Goal: Find specific page/section: Find specific page/section

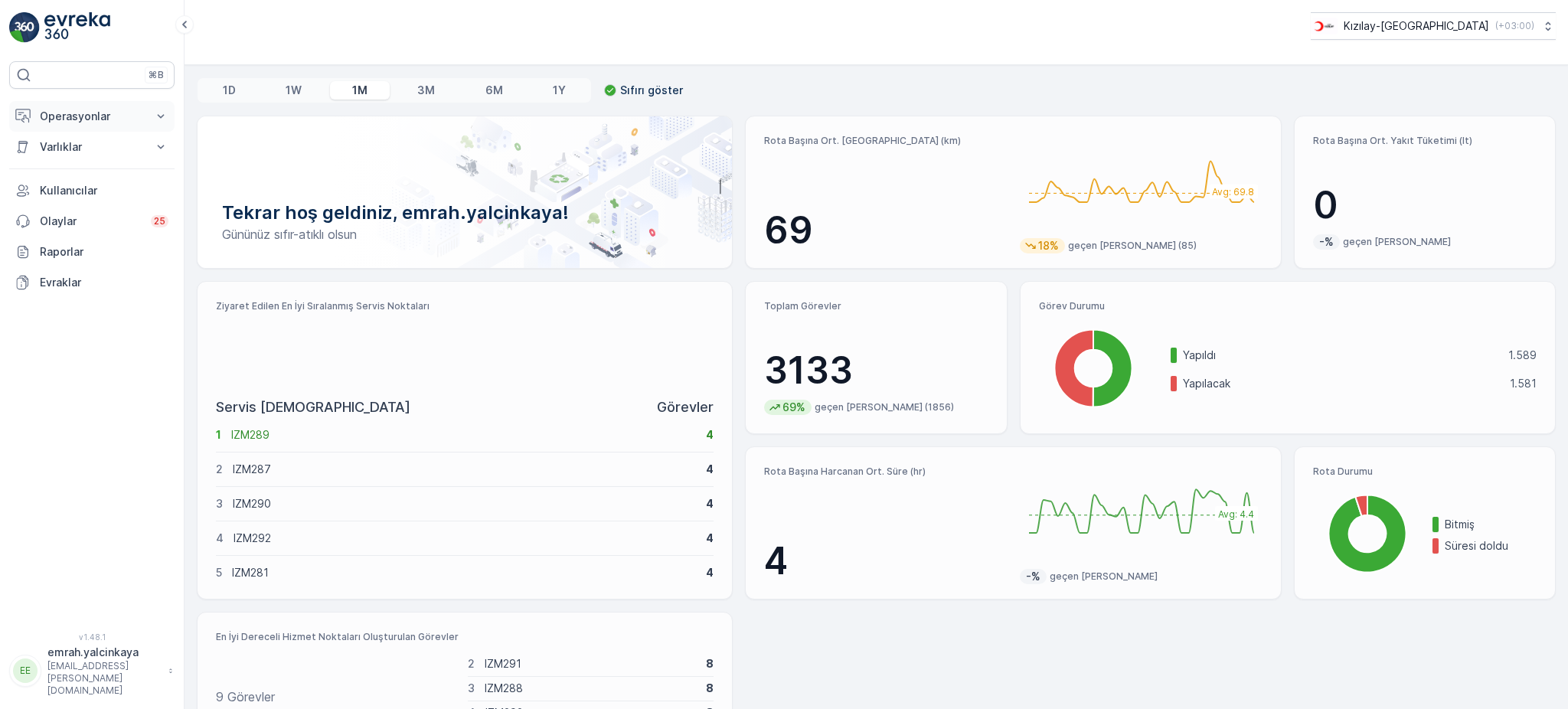
click at [81, 114] on p "Operasyonlar" at bounding box center [91, 116] width 104 height 15
click at [97, 182] on p "Routes & Tasks" at bounding box center [78, 185] width 79 height 15
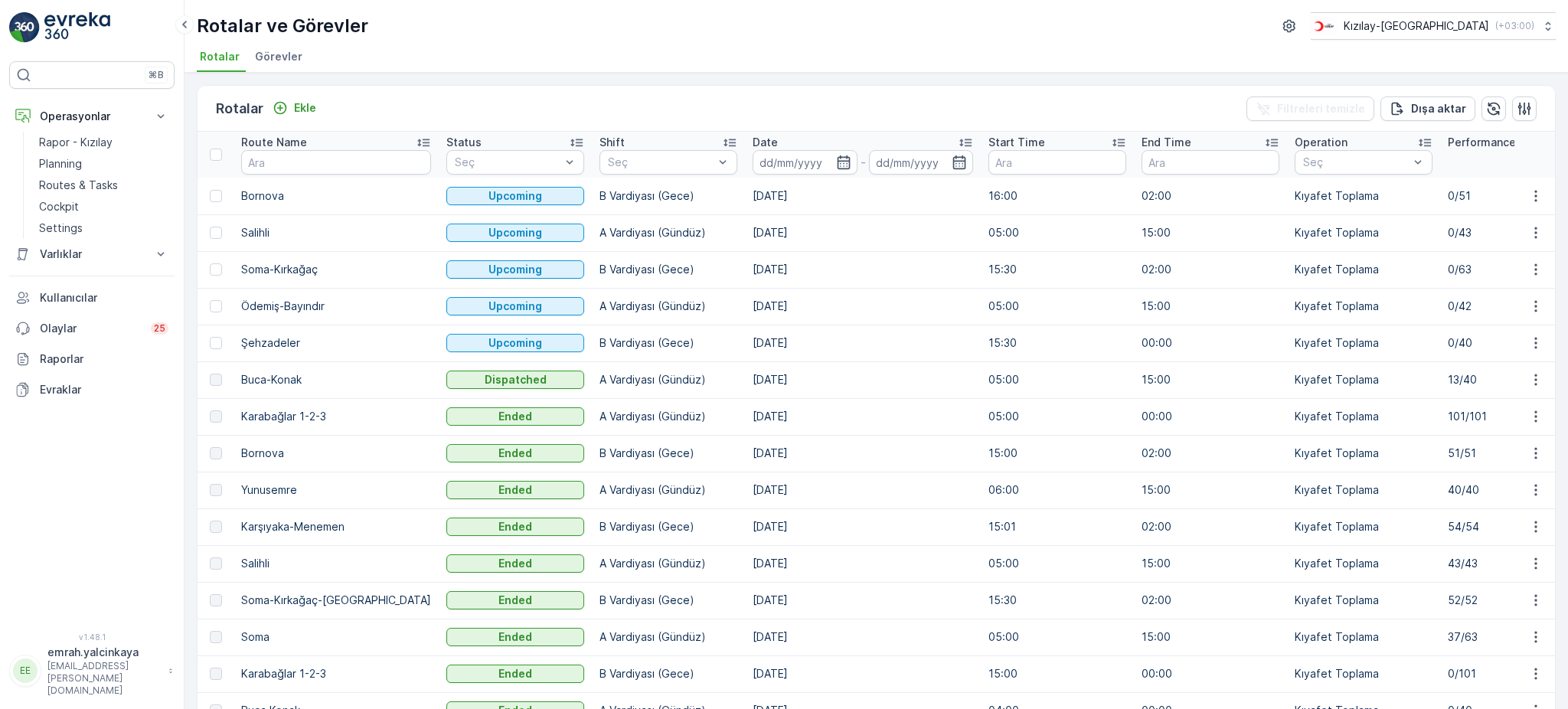
click at [1312, 376] on td "Kıyafet Toplama" at bounding box center [1364, 380] width 153 height 36
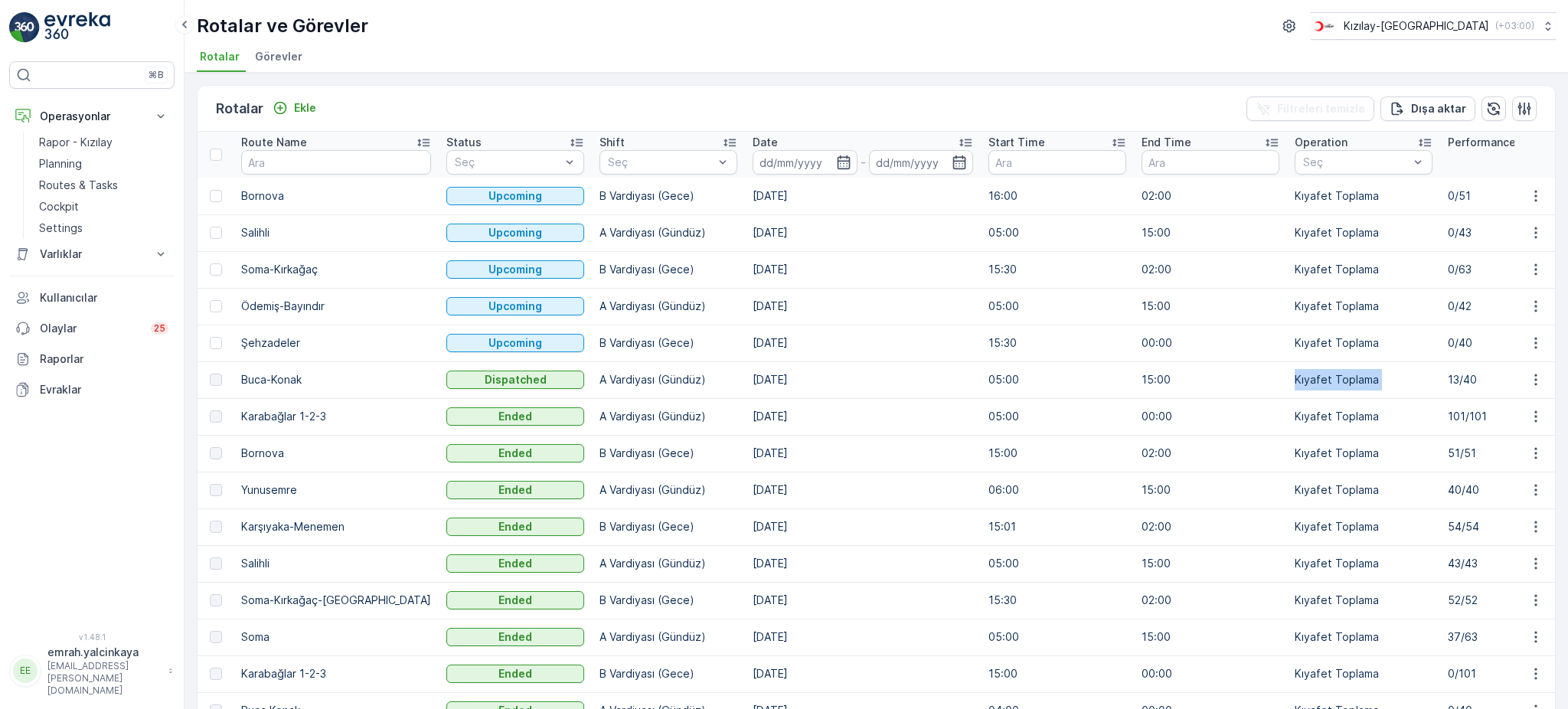
click at [1312, 376] on td "Kıyafet Toplama" at bounding box center [1364, 380] width 153 height 36
click at [92, 140] on p "Rapor - Kızılay" at bounding box center [75, 143] width 74 height 15
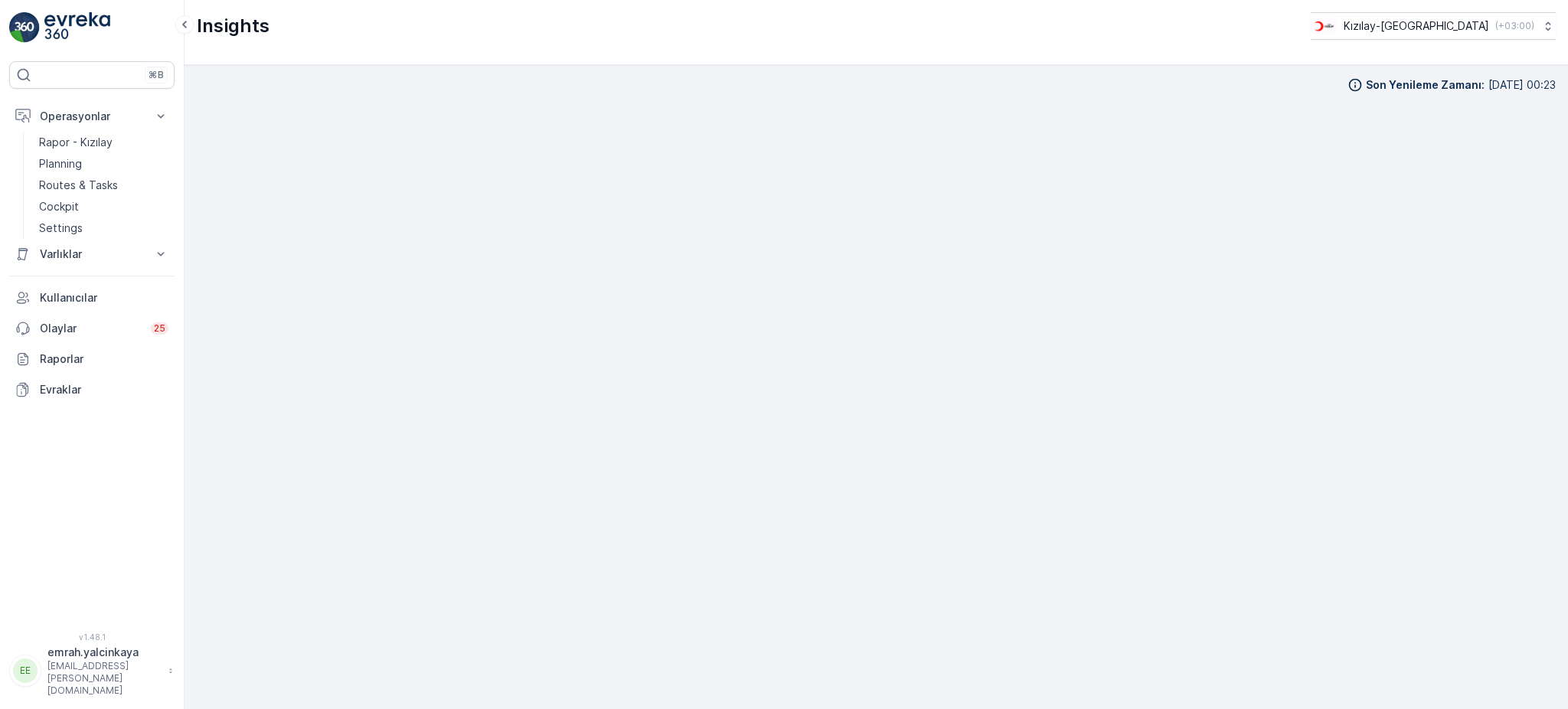
scroll to position [16, 0]
click at [65, 185] on p "Routes & Tasks" at bounding box center [78, 185] width 79 height 15
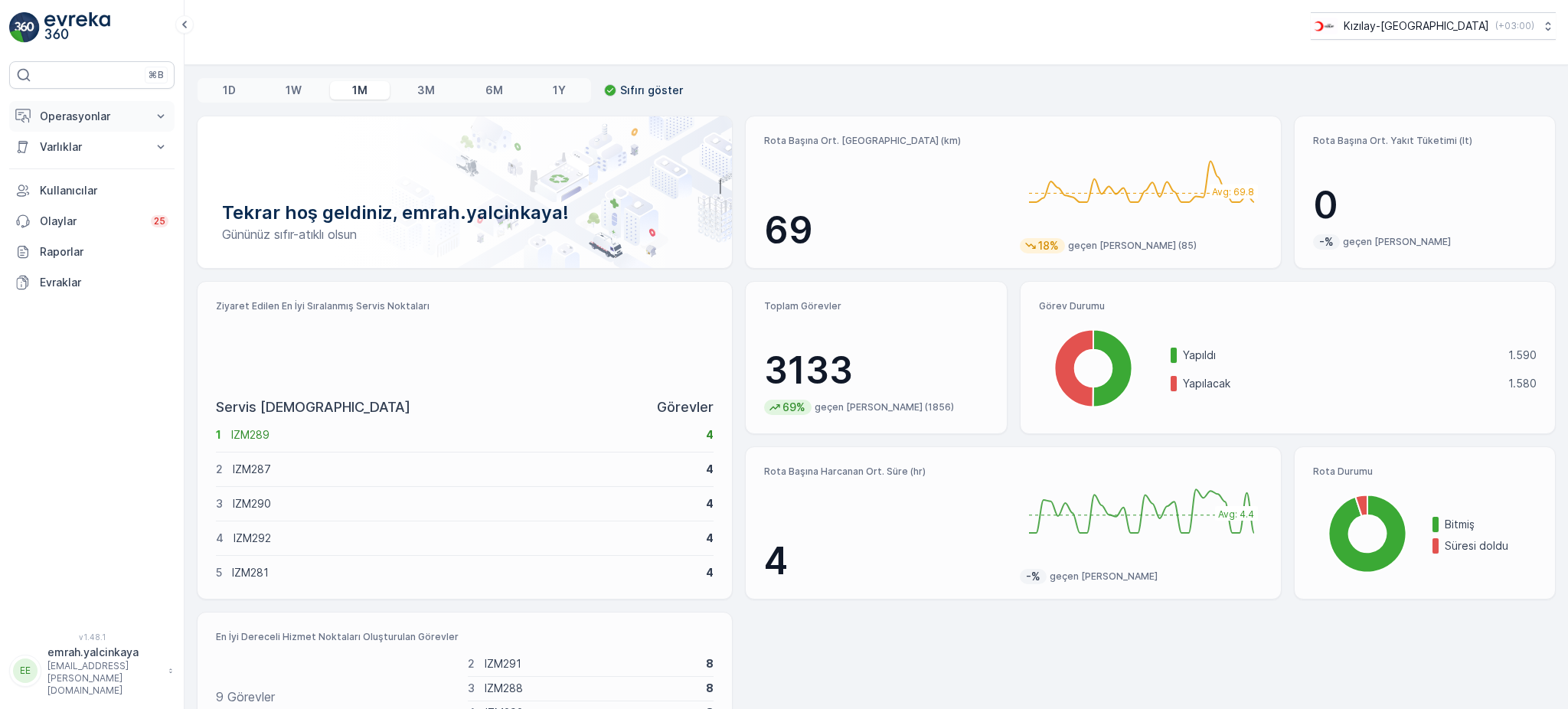
click at [114, 122] on p "Operasyonlar" at bounding box center [91, 116] width 104 height 15
click at [68, 191] on p "Routes & Tasks" at bounding box center [78, 185] width 79 height 15
